Goal: Task Accomplishment & Management: Manage account settings

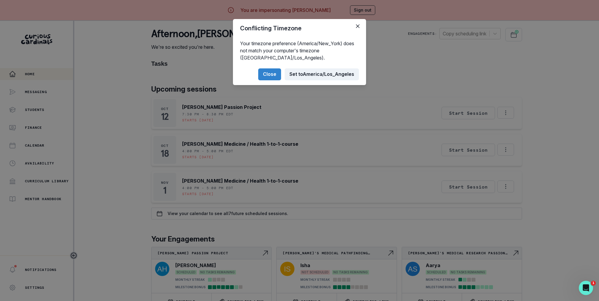
click at [310, 73] on button "Set to [GEOGRAPHIC_DATA]/Los_Angeles" at bounding box center [322, 74] width 74 height 12
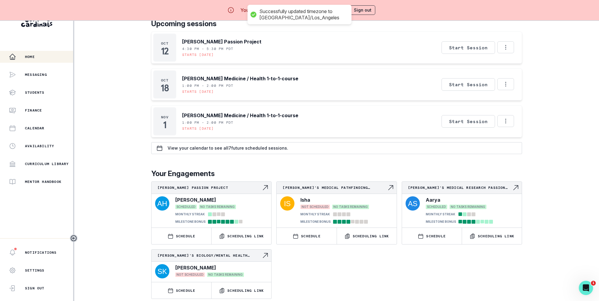
scroll to position [21, 0]
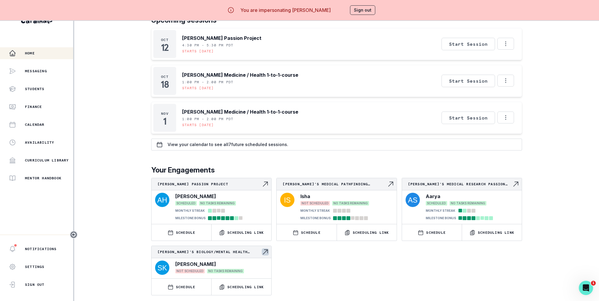
click at [230, 262] on div "[PERSON_NAME]" at bounding box center [221, 263] width 92 height 7
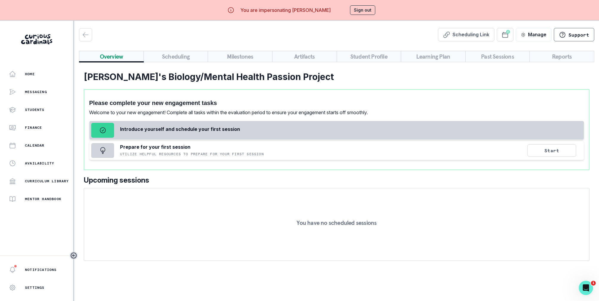
click at [193, 61] on button "Scheduling" at bounding box center [175, 56] width 65 height 11
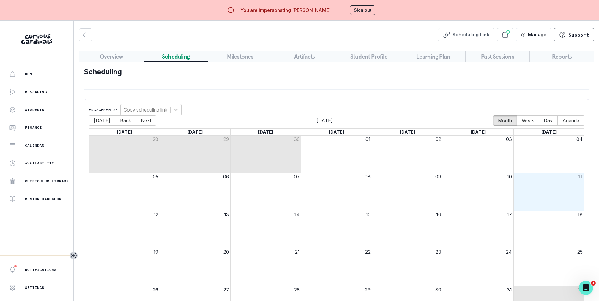
click at [92, 36] on div "Scheduling Link Manage Request Engagement Pause Request Engagement End Request …" at bounding box center [336, 34] width 515 height 13
click at [91, 36] on div "button" at bounding box center [85, 34] width 12 height 7
click at [86, 36] on icon "button" at bounding box center [85, 34] width 7 height 7
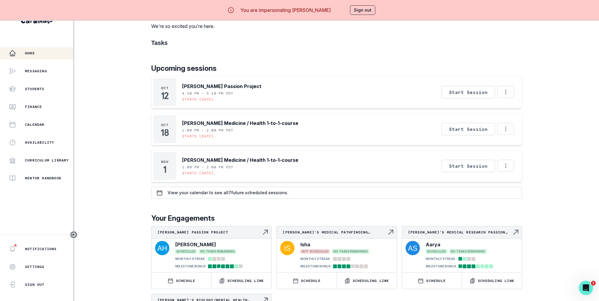
click at [365, 14] on button "Sign out" at bounding box center [362, 10] width 25 height 10
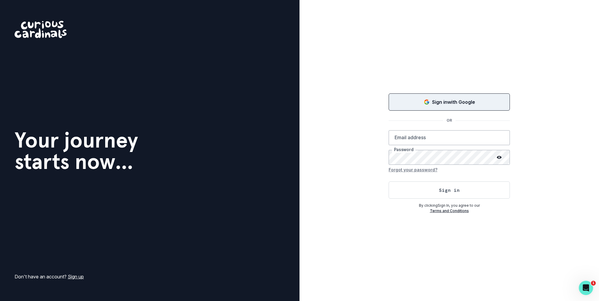
click at [412, 97] on button "Sign in with Google" at bounding box center [449, 101] width 121 height 17
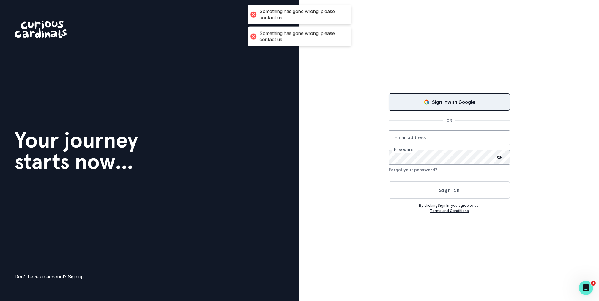
click at [412, 105] on div "Sign in with Google" at bounding box center [449, 101] width 106 height 7
